Goal: Task Accomplishment & Management: Manage account settings

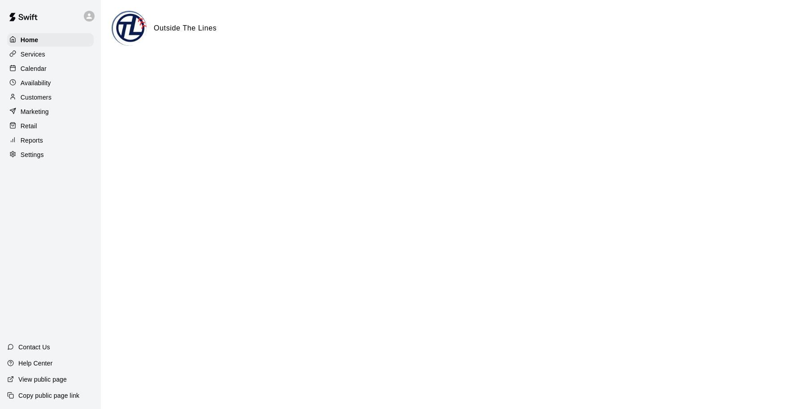
click at [38, 67] on p "Calendar" at bounding box center [34, 68] width 26 height 9
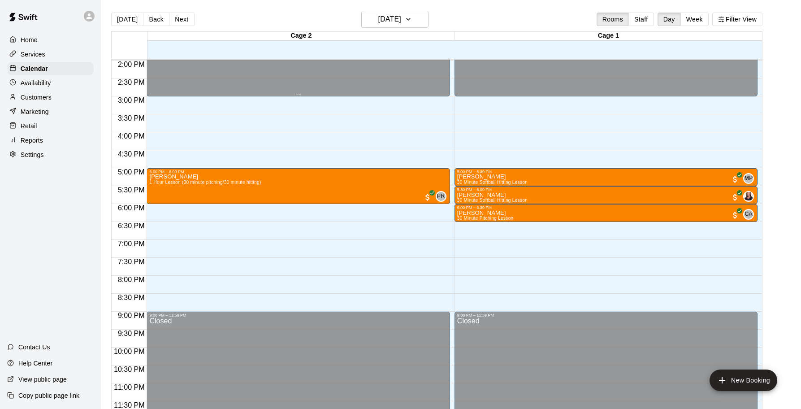
scroll to position [0, 0]
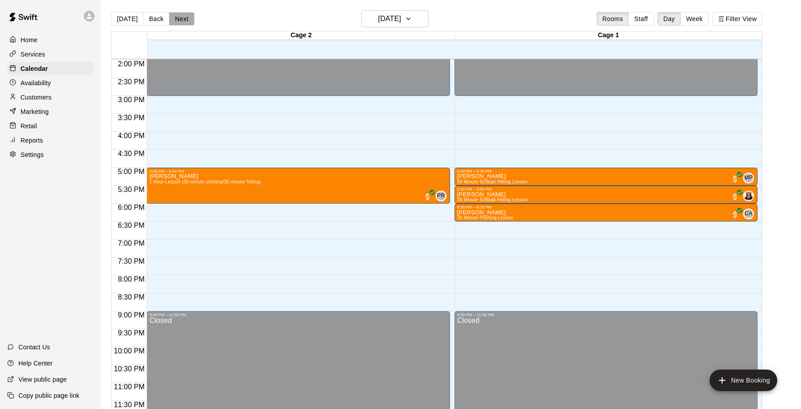
click at [188, 15] on button "Next" at bounding box center [181, 18] width 25 height 13
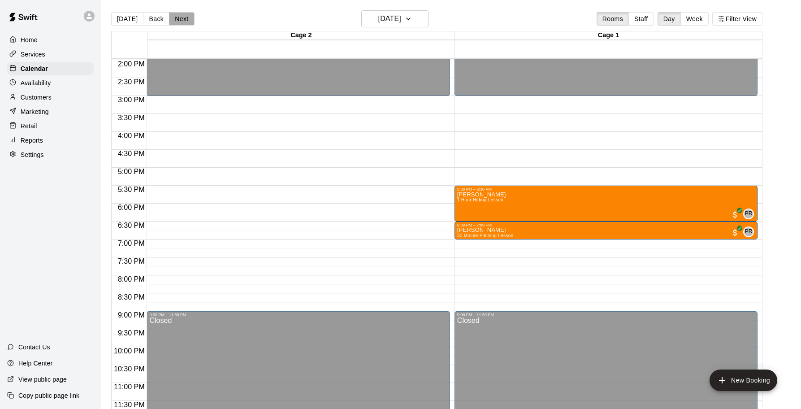
click at [186, 18] on button "Next" at bounding box center [181, 18] width 25 height 13
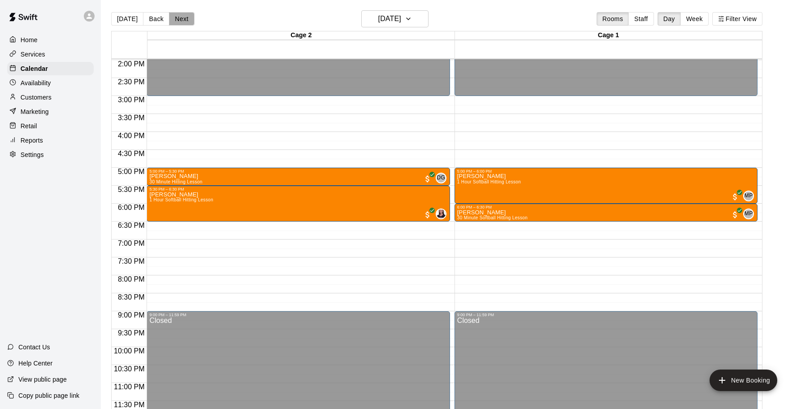
click at [186, 17] on button "Next" at bounding box center [181, 18] width 25 height 13
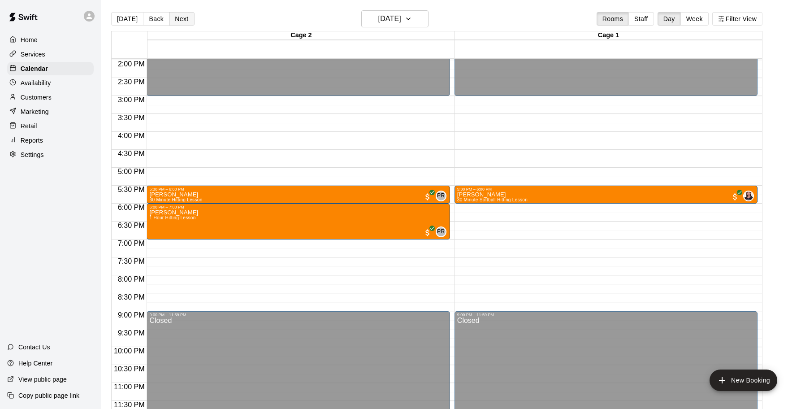
click at [186, 17] on button "Next" at bounding box center [181, 18] width 25 height 13
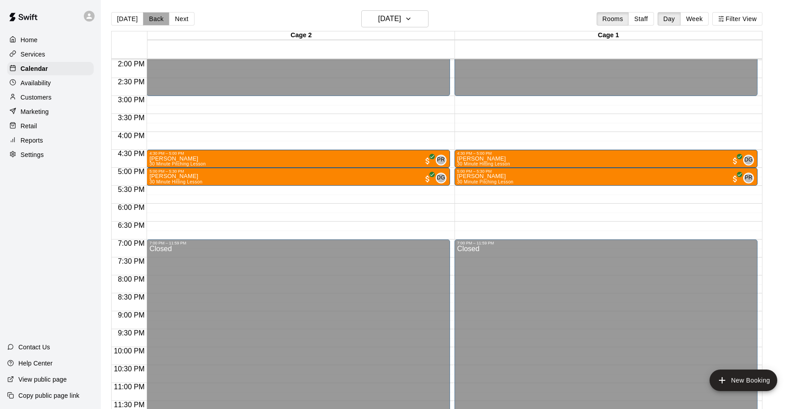
click at [147, 22] on button "Back" at bounding box center [156, 18] width 26 height 13
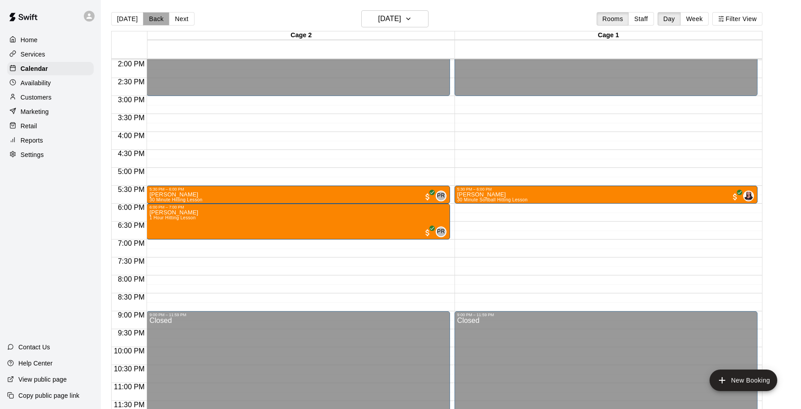
click at [152, 20] on button "Back" at bounding box center [156, 18] width 26 height 13
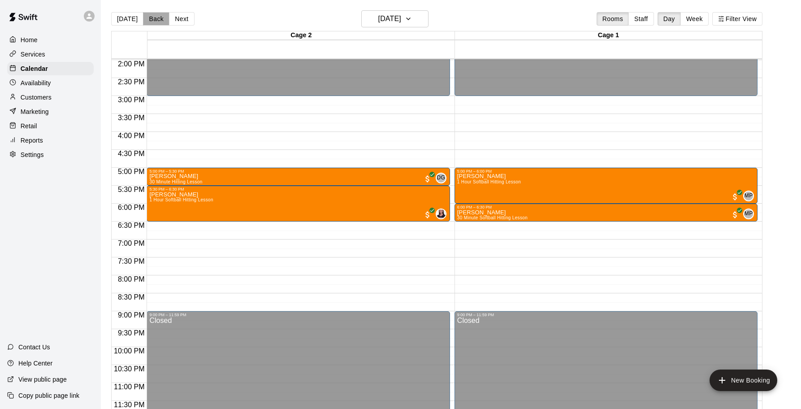
click at [151, 18] on button "Back" at bounding box center [156, 18] width 26 height 13
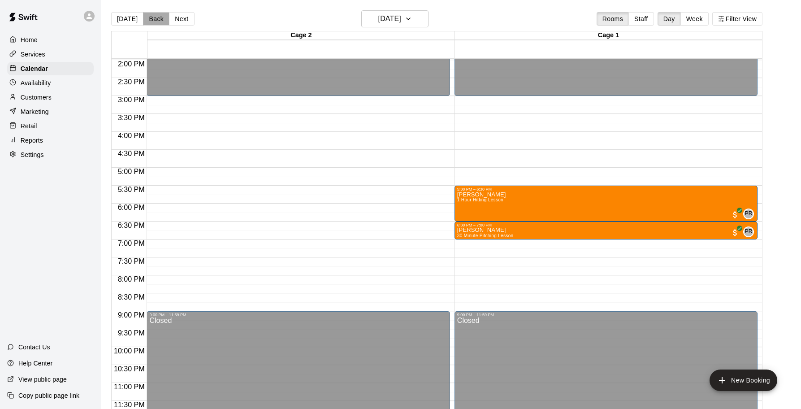
click at [157, 18] on button "Back" at bounding box center [156, 18] width 26 height 13
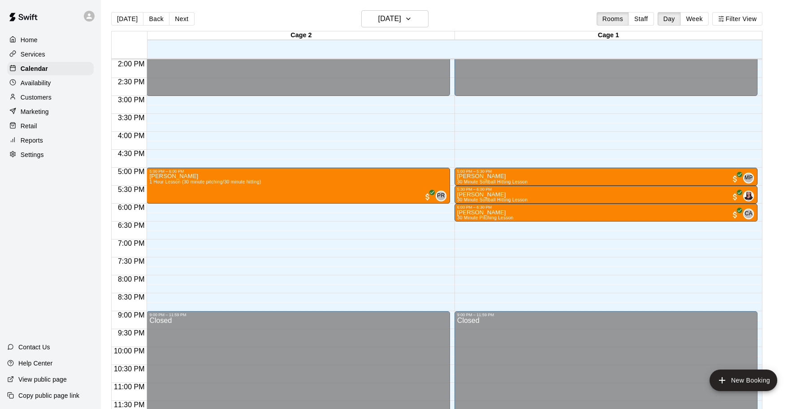
click at [48, 83] on p "Availability" at bounding box center [36, 82] width 30 height 9
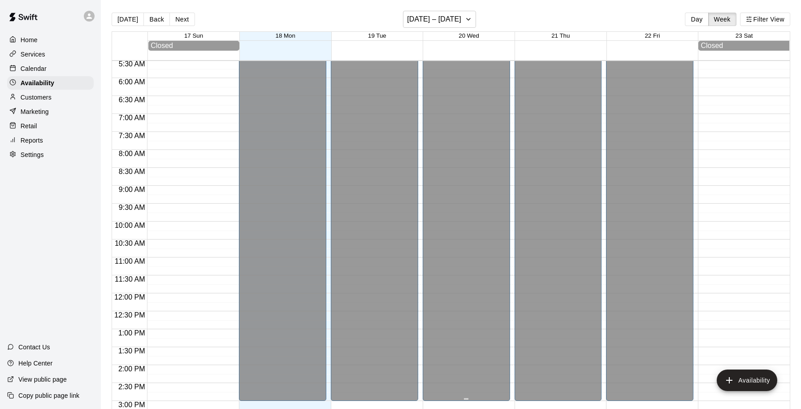
scroll to position [489, 0]
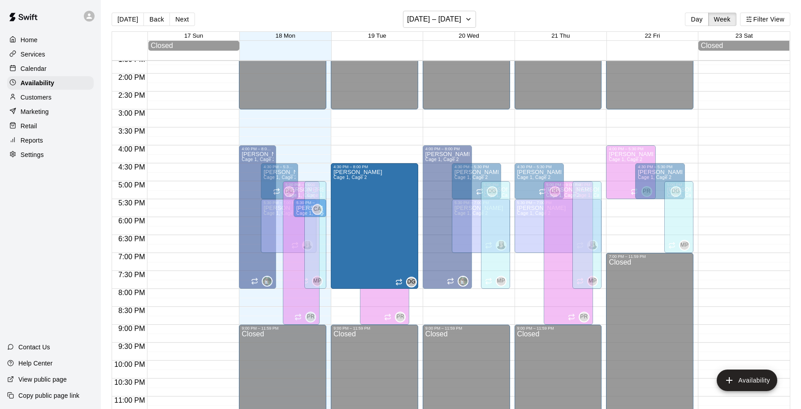
drag, startPoint x: 356, startPoint y: 197, endPoint x: 347, endPoint y: 291, distance: 94.1
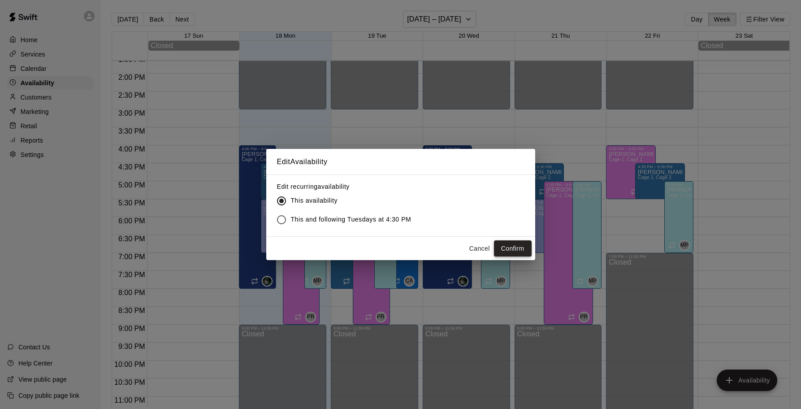
click at [504, 245] on button "Confirm" at bounding box center [513, 248] width 38 height 17
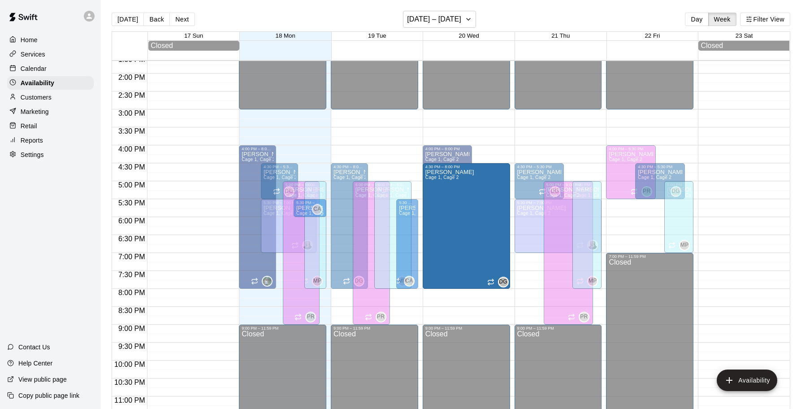
drag, startPoint x: 476, startPoint y: 197, endPoint x: 478, endPoint y: 293, distance: 95.9
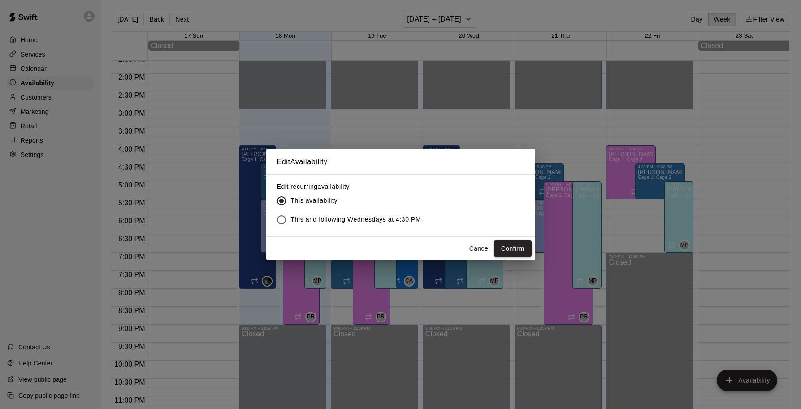
click at [506, 250] on button "Confirm" at bounding box center [513, 248] width 38 height 17
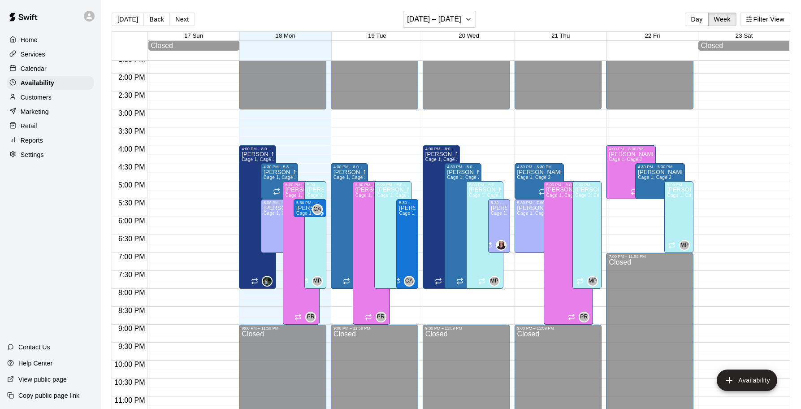
click at [50, 68] on div "Calendar" at bounding box center [50, 68] width 86 height 13
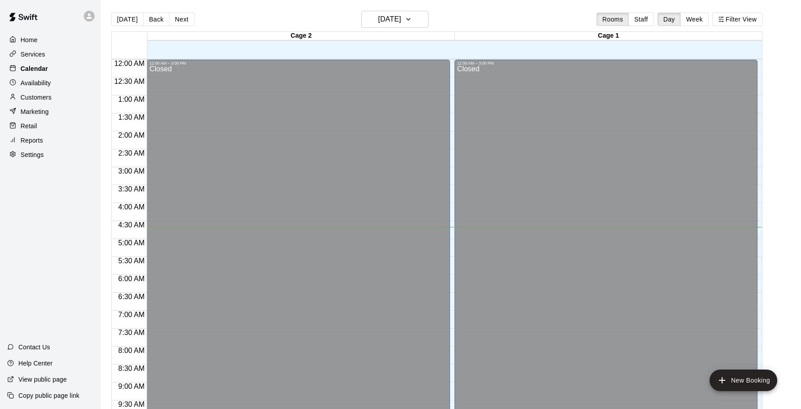
scroll to position [167, 0]
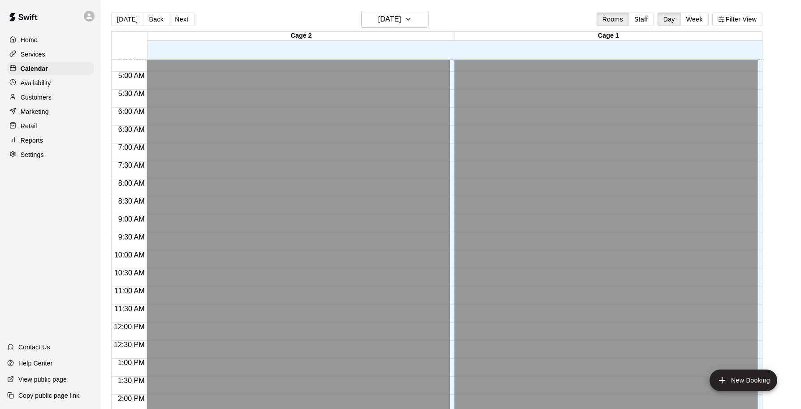
click at [47, 88] on div "Availability" at bounding box center [50, 82] width 86 height 13
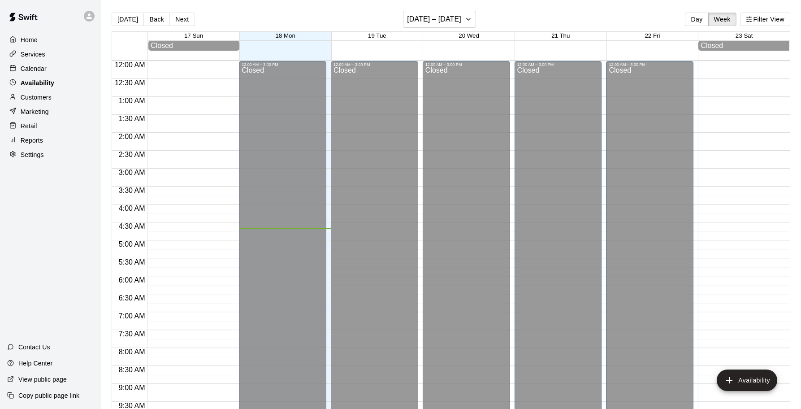
scroll to position [167, 0]
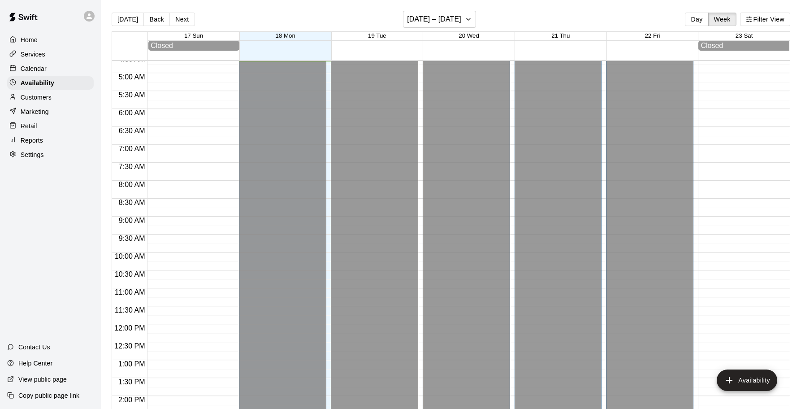
click at [49, 72] on div "Calendar" at bounding box center [50, 68] width 86 height 13
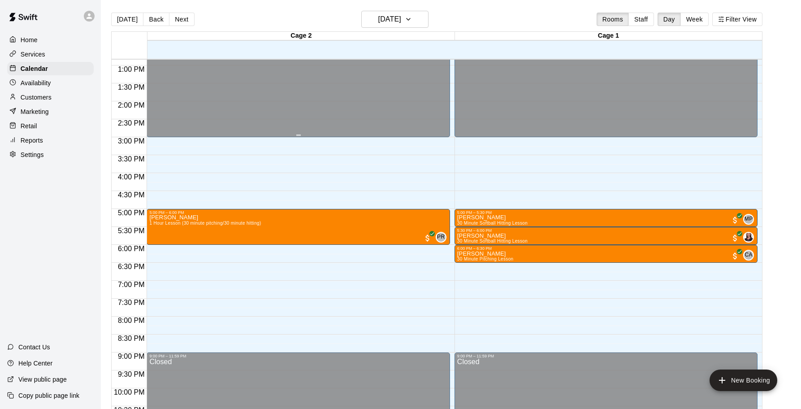
scroll to position [461, 0]
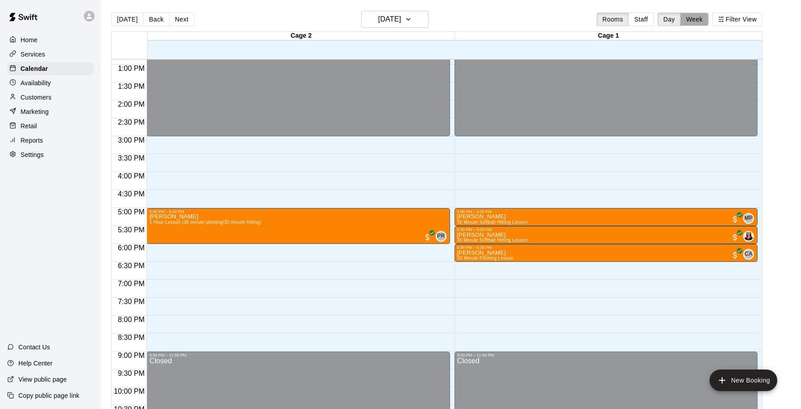
click at [693, 22] on button "Week" at bounding box center [694, 19] width 28 height 13
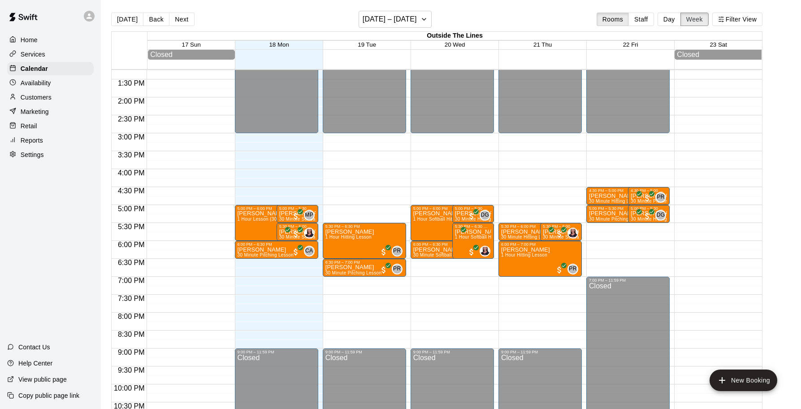
scroll to position [512, 0]
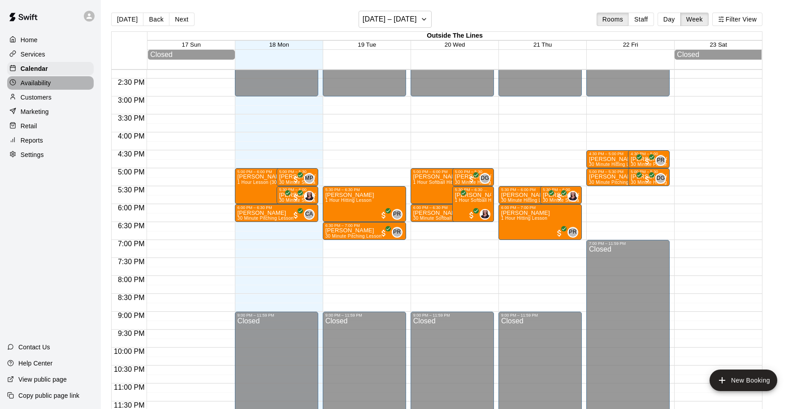
click at [44, 88] on div "Availability" at bounding box center [50, 82] width 86 height 13
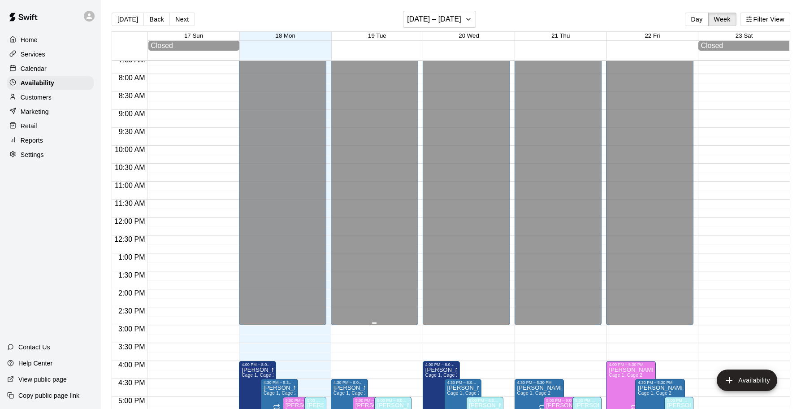
scroll to position [484, 0]
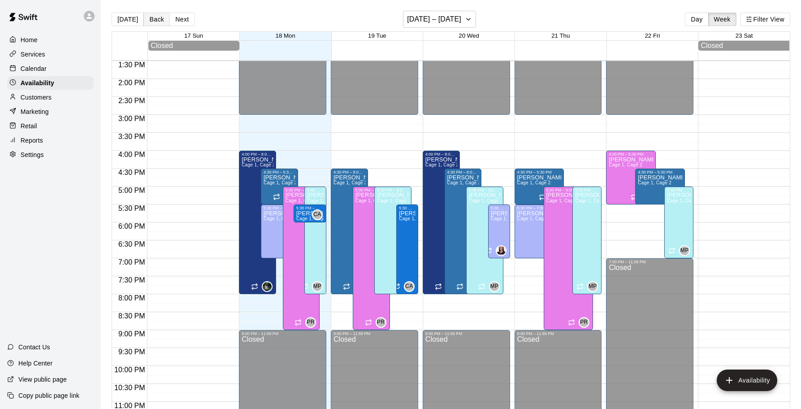
click at [153, 18] on button "Back" at bounding box center [156, 19] width 26 height 13
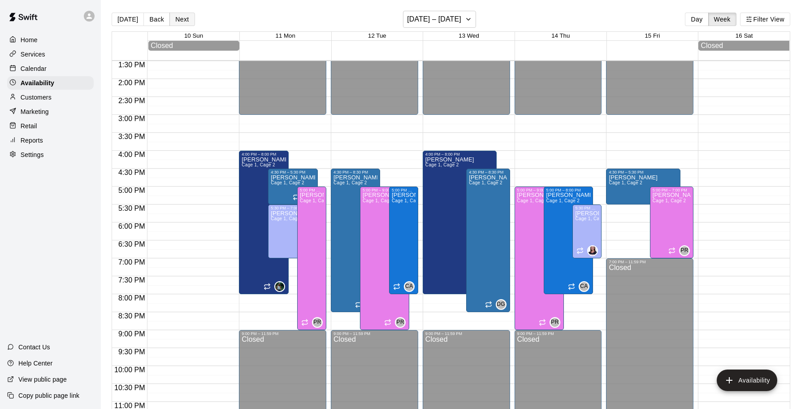
click at [187, 22] on button "Next" at bounding box center [181, 19] width 25 height 13
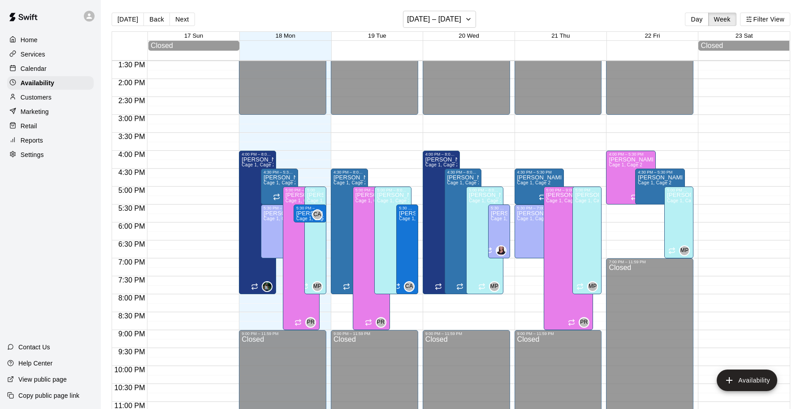
click at [53, 65] on div "Calendar" at bounding box center [50, 68] width 86 height 13
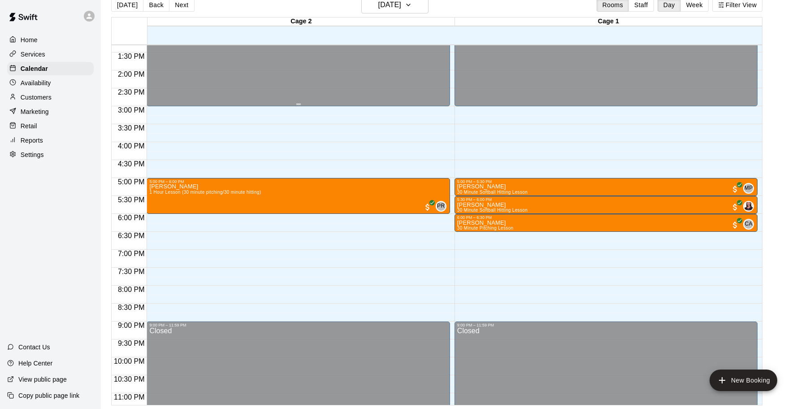
scroll to position [475, 0]
